Goal: Complete application form

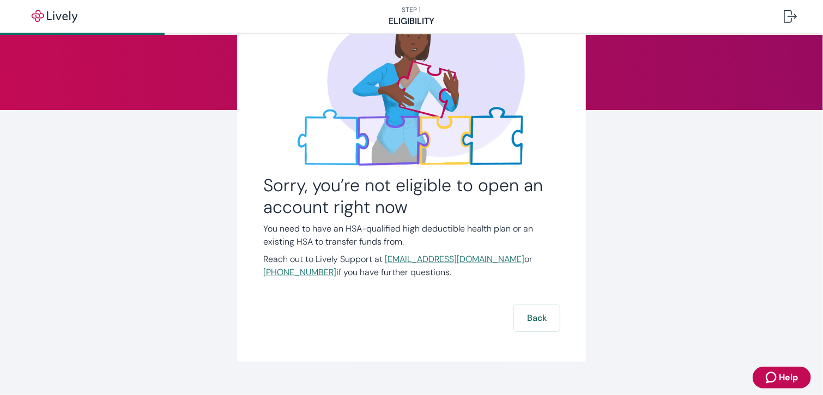
scroll to position [107, 0]
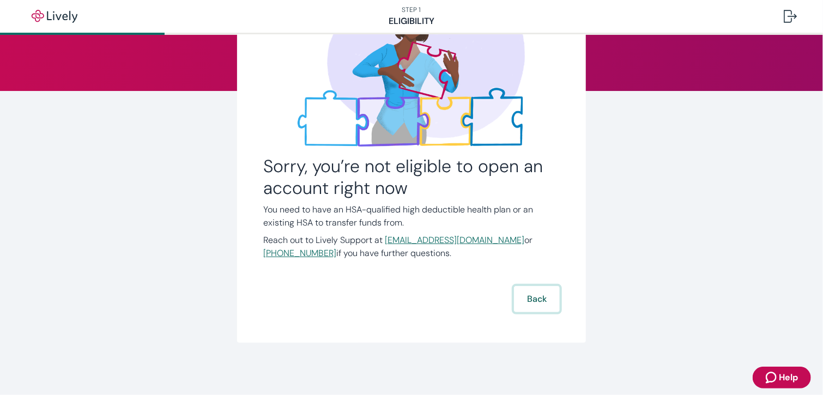
click at [536, 293] on button "Back" at bounding box center [537, 299] width 46 height 26
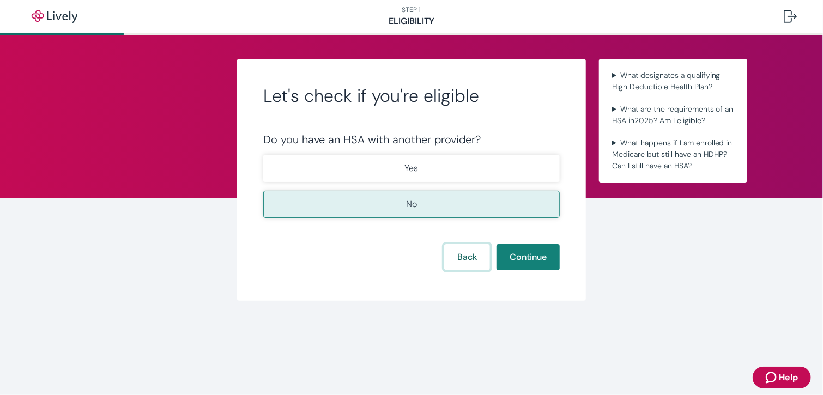
click at [444, 261] on button "Back" at bounding box center [467, 257] width 46 height 26
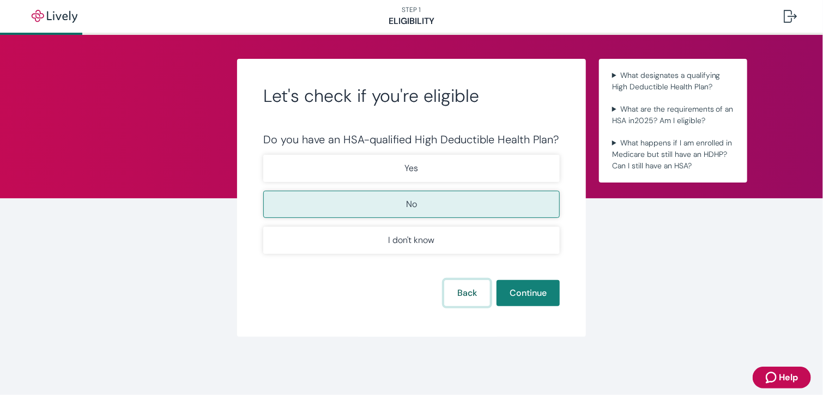
click at [444, 306] on button "Back" at bounding box center [467, 293] width 46 height 26
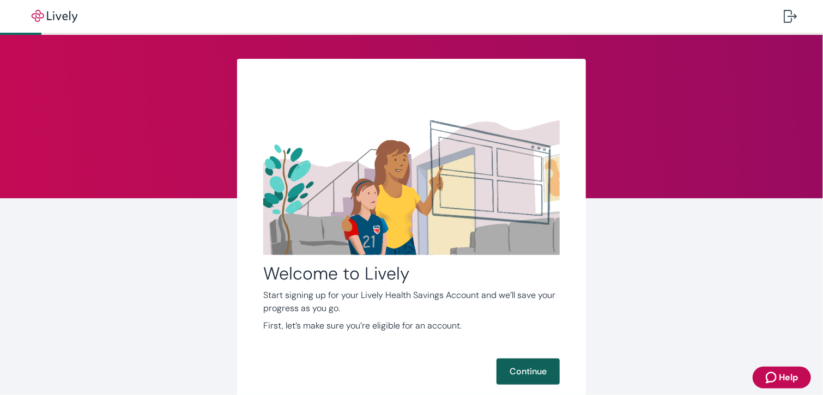
click at [510, 369] on button "Continue" at bounding box center [528, 372] width 63 height 26
